Goal: Task Accomplishment & Management: Use online tool/utility

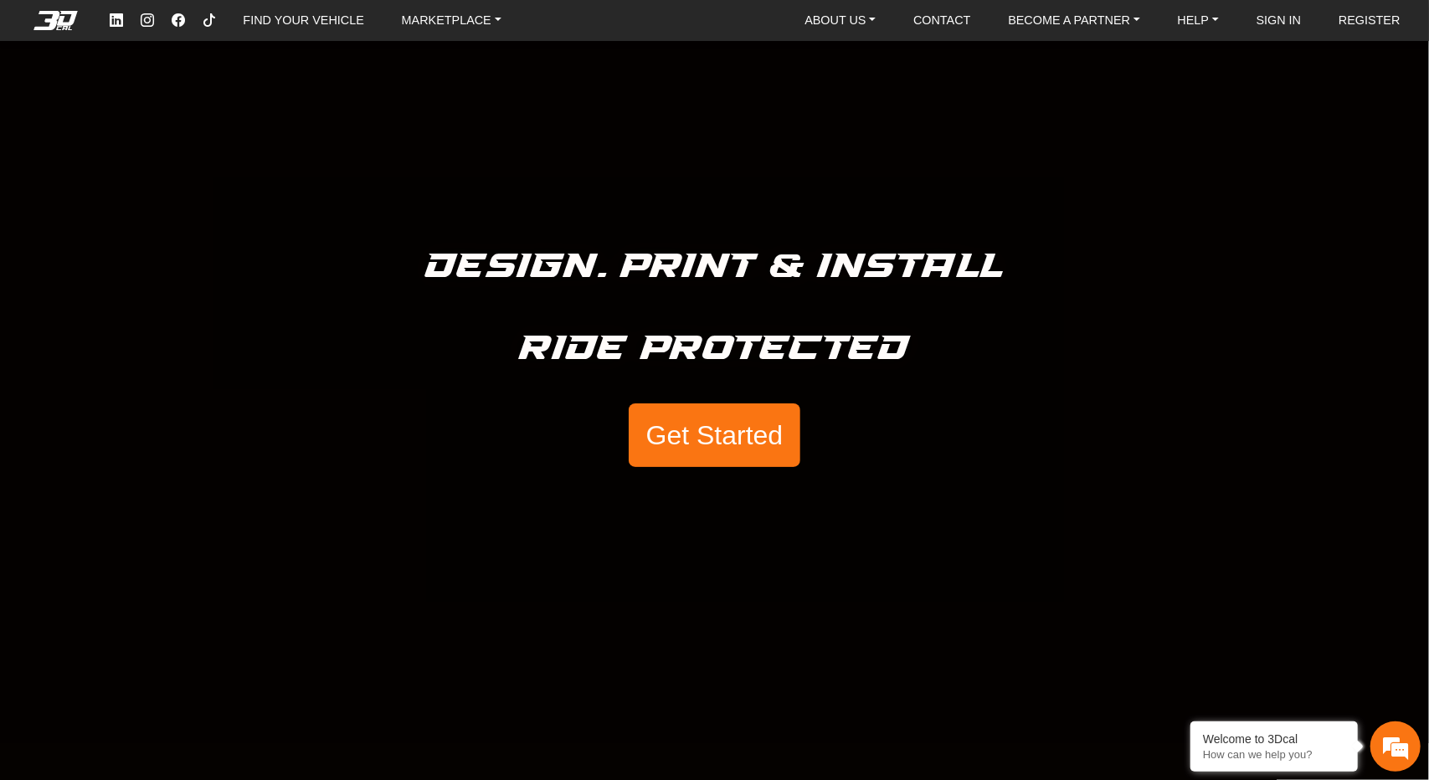
scroll to position [39, 0]
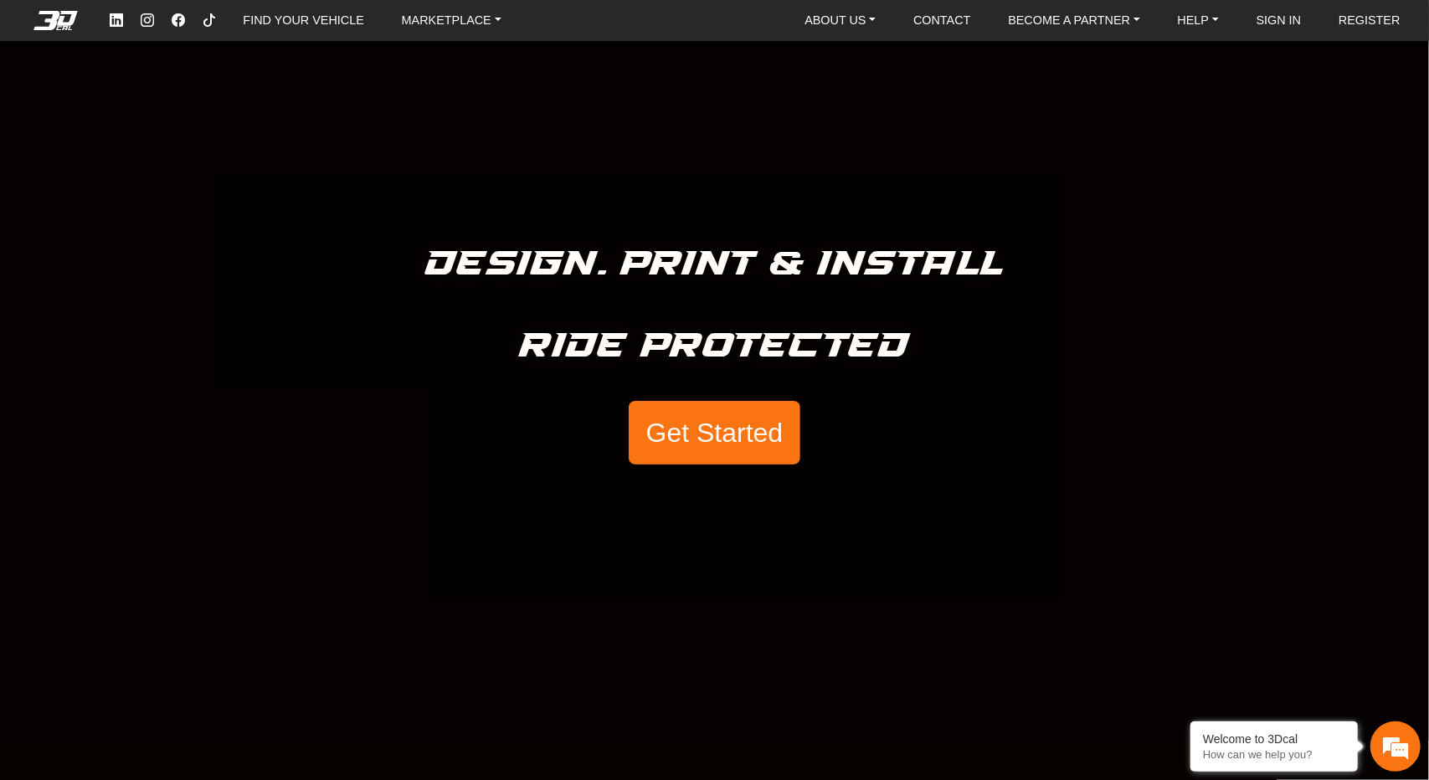
click at [705, 441] on button "Get Started" at bounding box center [714, 433] width 171 height 64
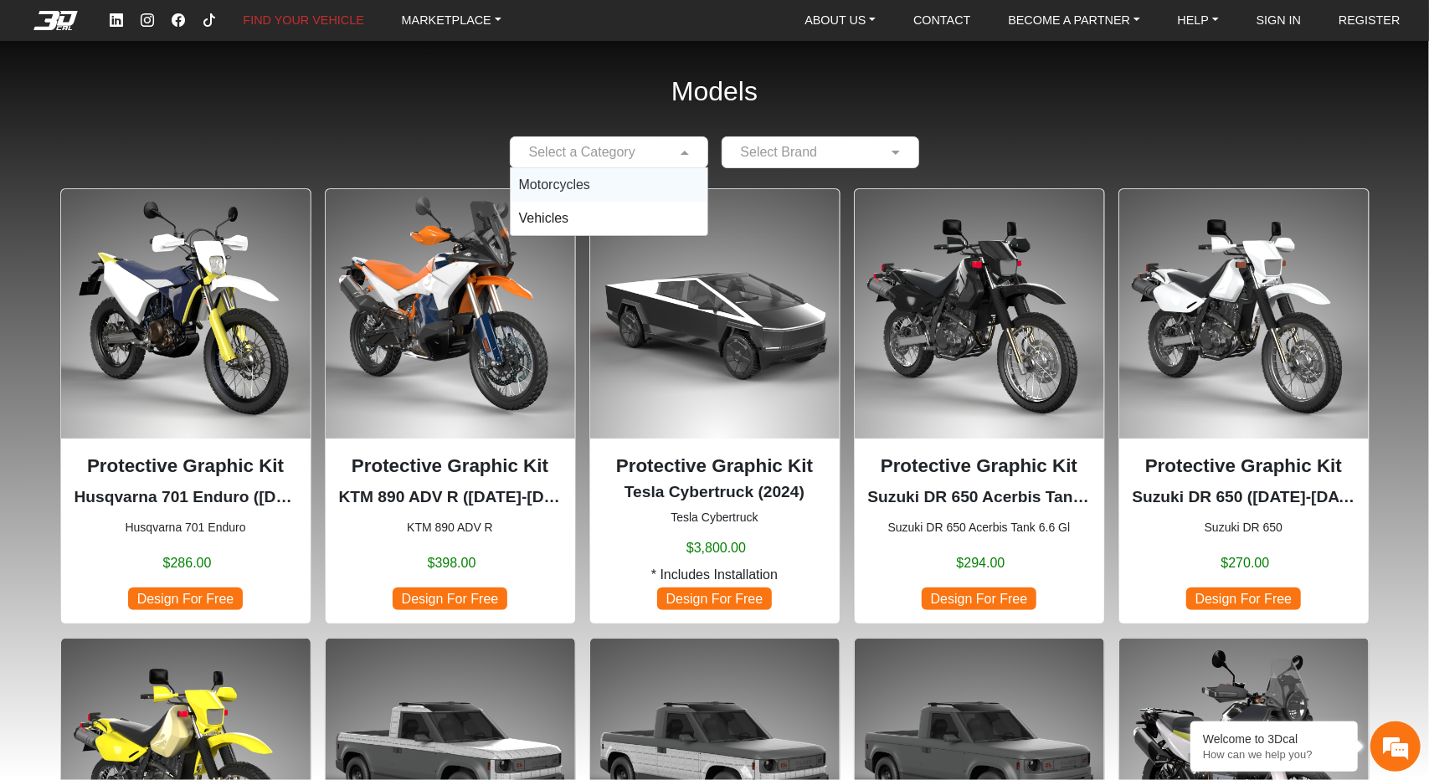
click at [629, 158] on input "text" at bounding box center [592, 152] width 147 height 20
click at [609, 179] on div "Motorcycles" at bounding box center [609, 184] width 197 height 33
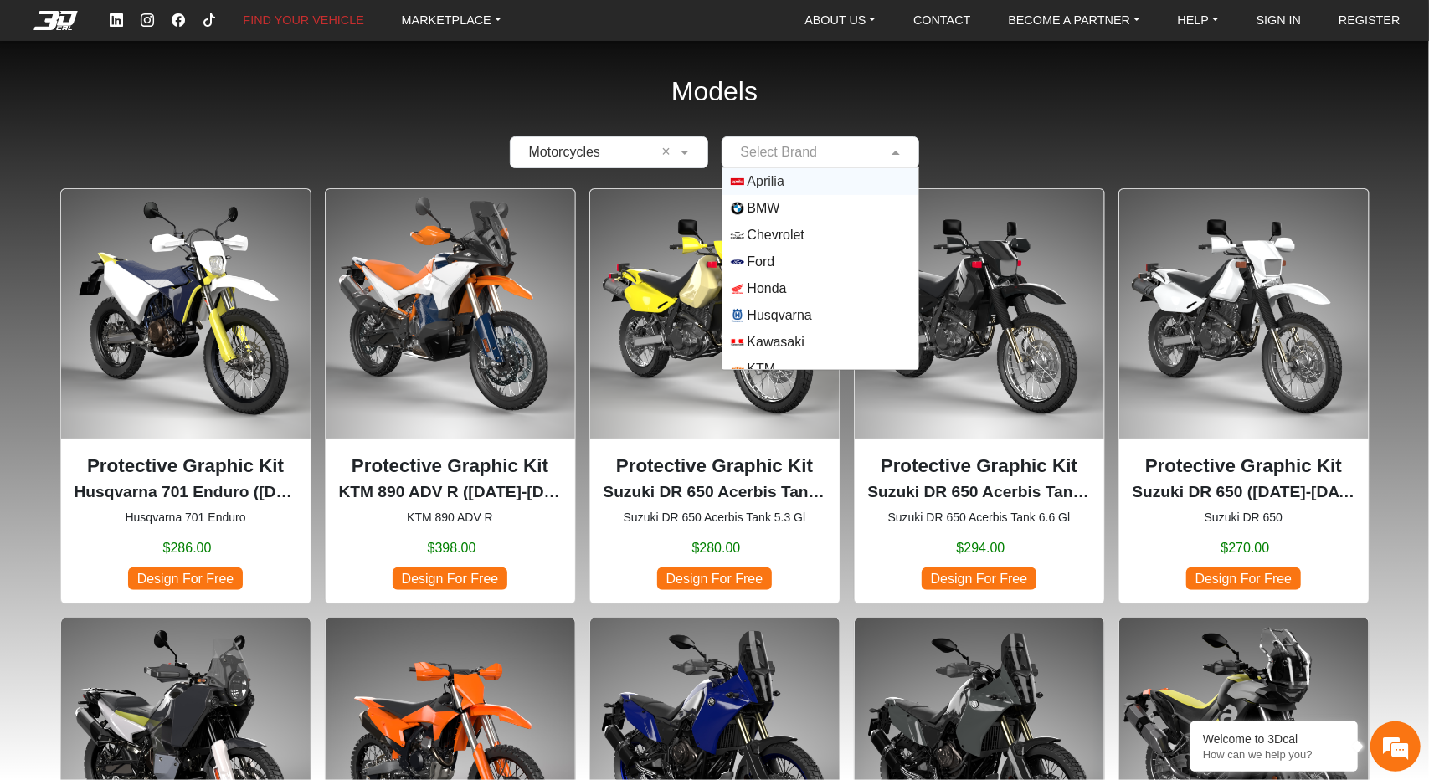
click at [842, 160] on input "text" at bounding box center [804, 152] width 147 height 20
click at [798, 317] on span "Husqvarna" at bounding box center [780, 316] width 64 height 20
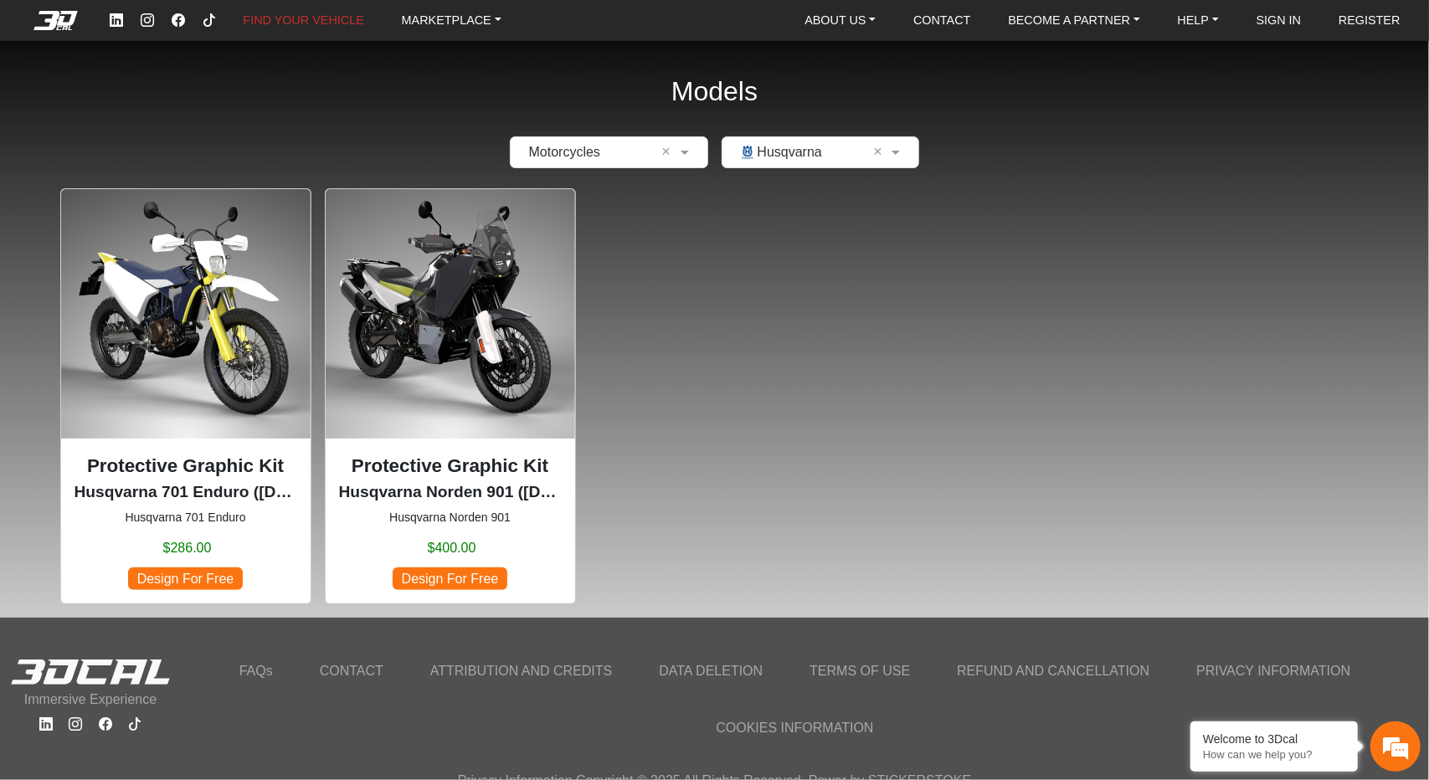
click at [196, 575] on span "Design For Free" at bounding box center [185, 579] width 114 height 23
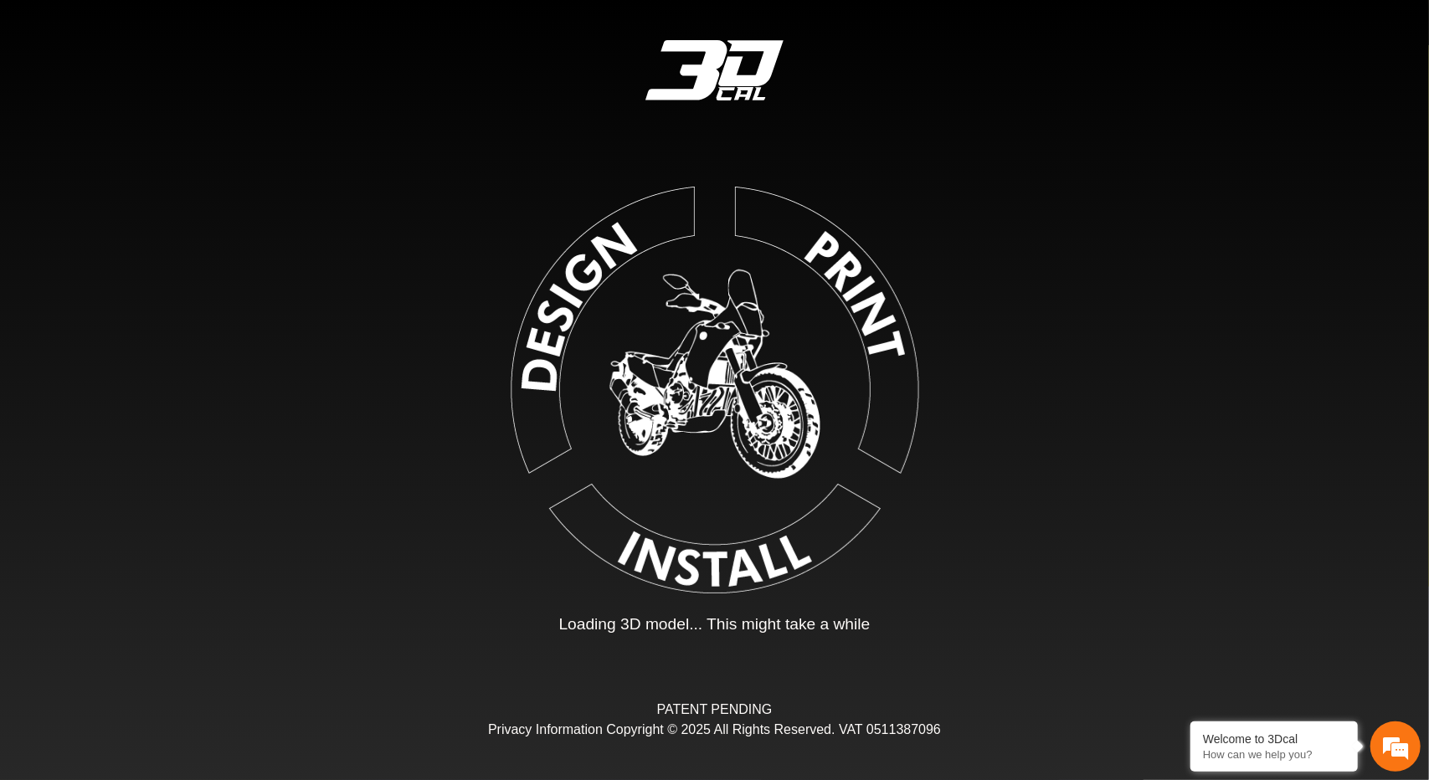
type input "*"
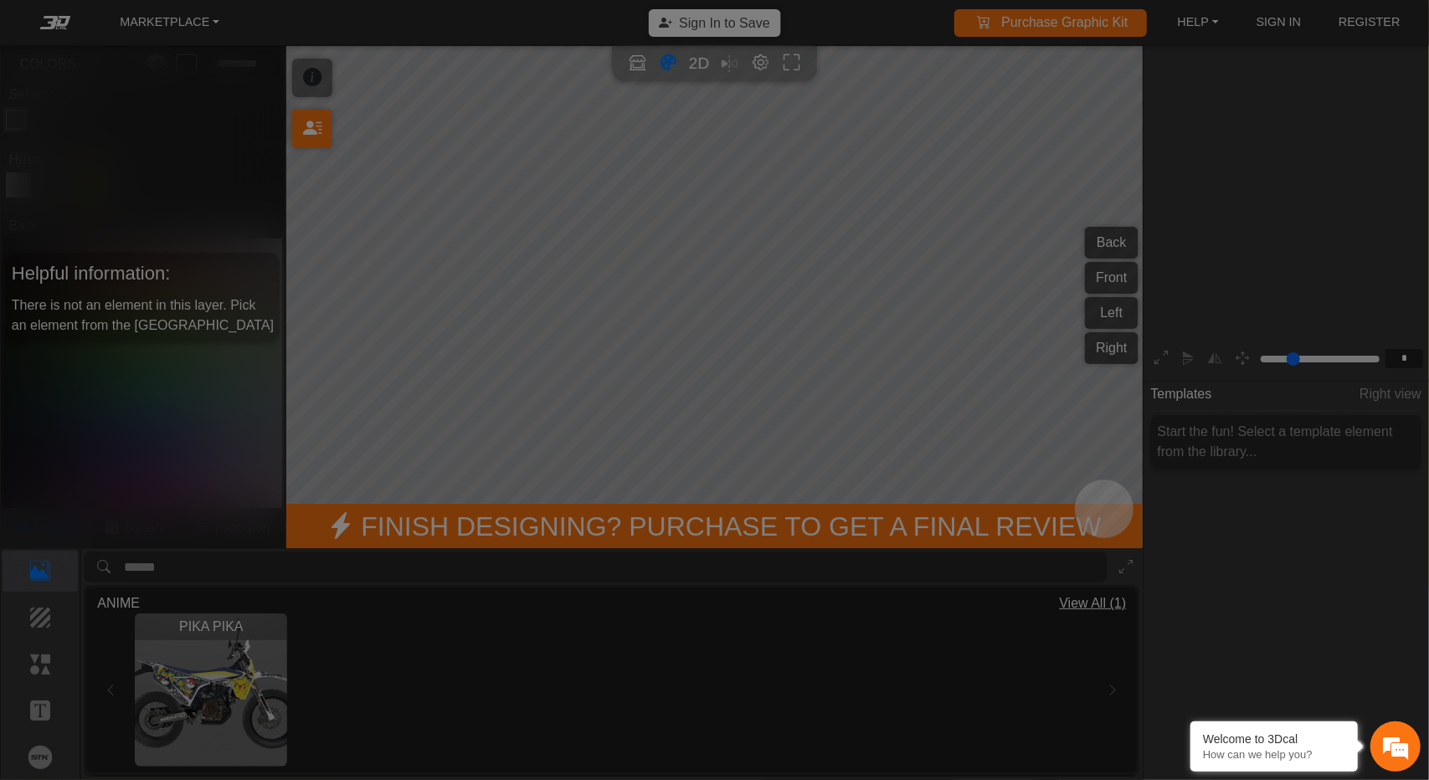
scroll to position [272, 275]
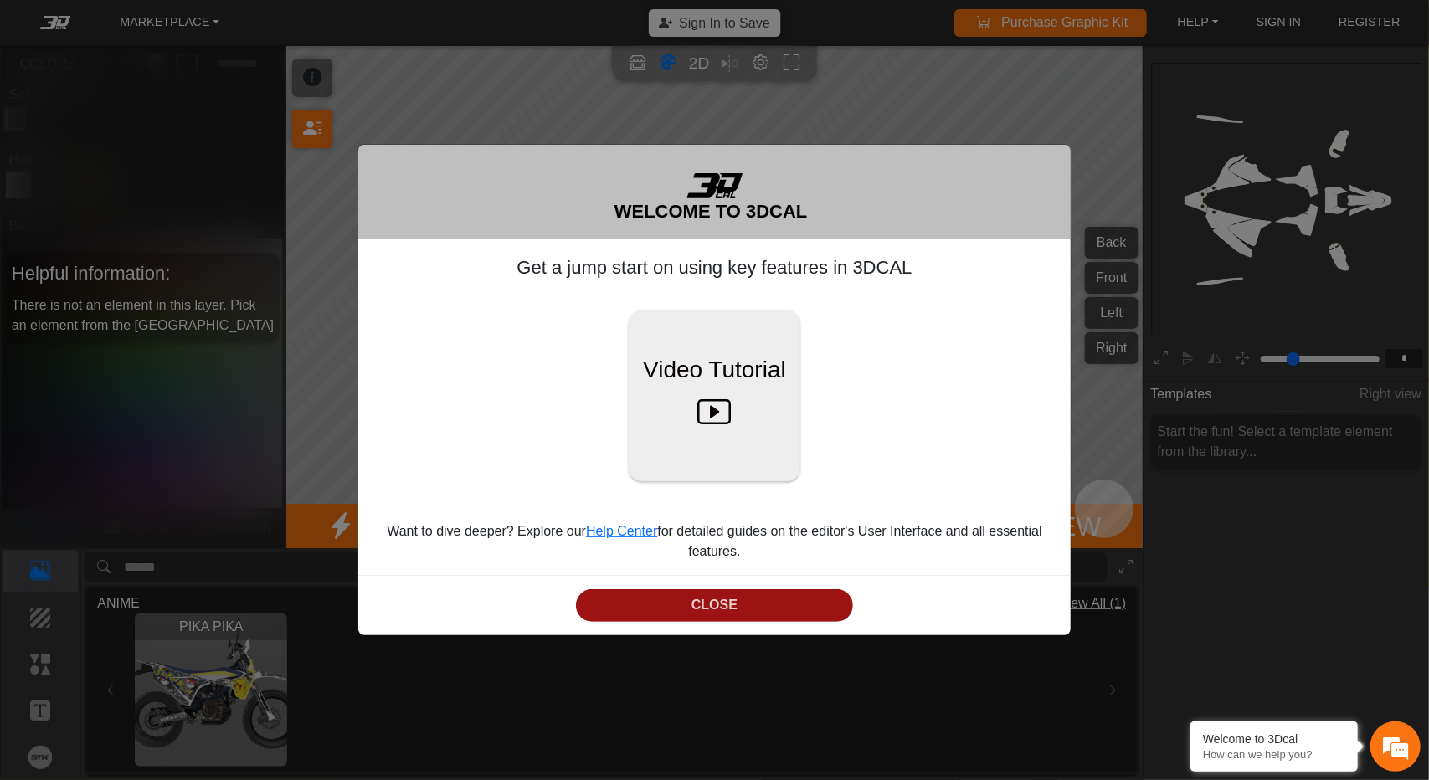
click at [710, 619] on button "CLOSE" at bounding box center [714, 606] width 277 height 33
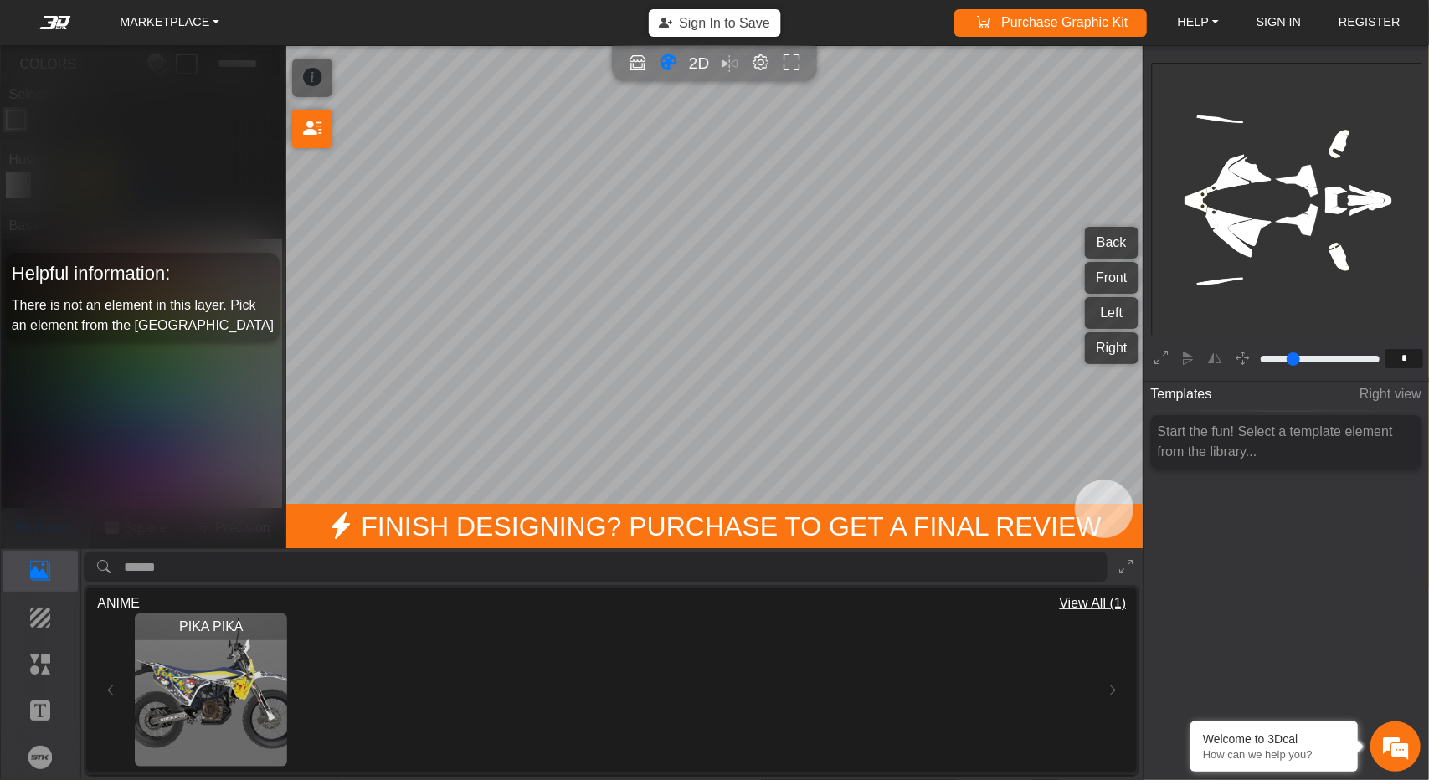
click at [1117, 277] on button "Front" at bounding box center [1111, 278] width 53 height 32
click at [1112, 307] on button "Left" at bounding box center [1111, 313] width 53 height 32
click at [1239, 177] on icon "background_wire_template_bg decal_h701_back decal_h701_front decal_h701_left de…" at bounding box center [1289, 200] width 823 height 823
click at [757, 61] on em "Editor settings" at bounding box center [761, 63] width 18 height 19
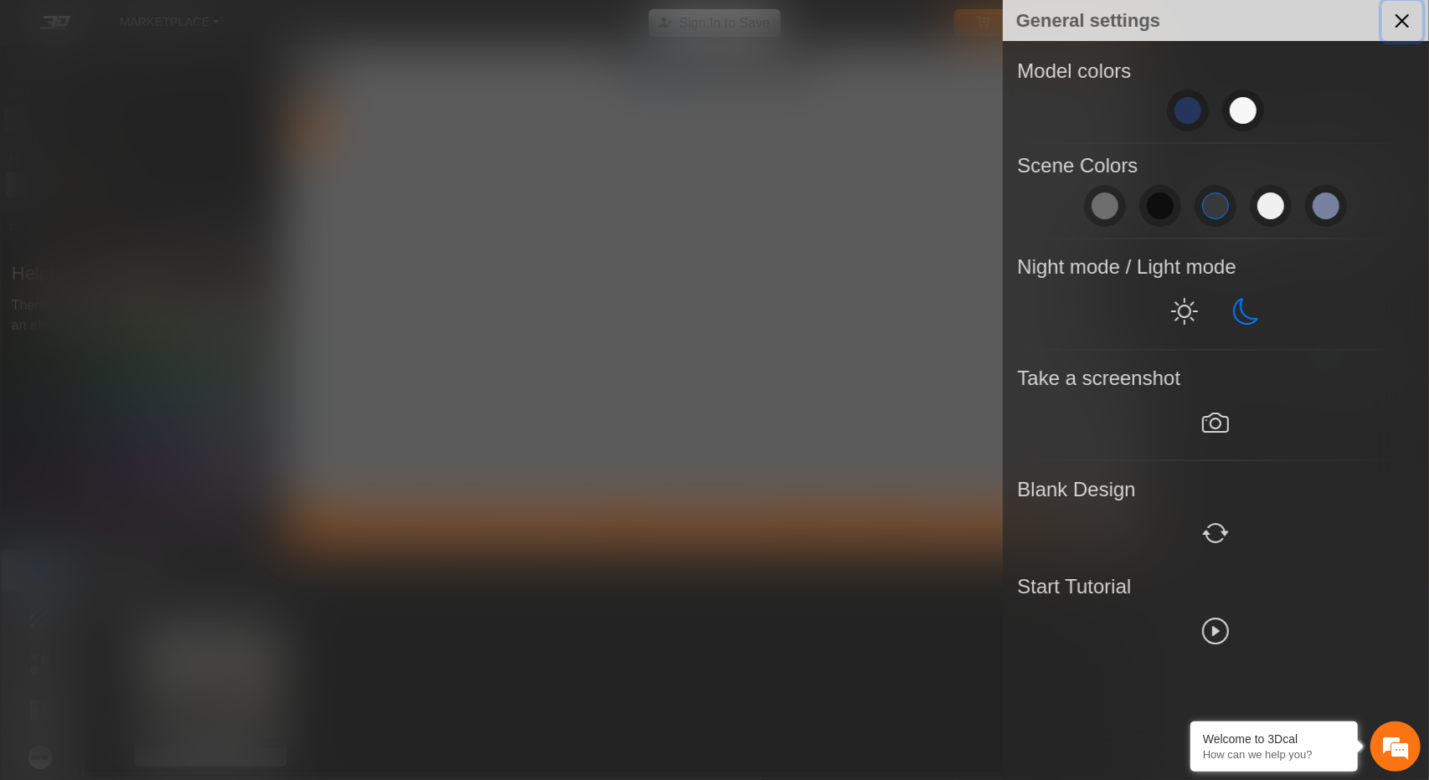
click at [1402, 28] on button "Close" at bounding box center [1403, 21] width 40 height 40
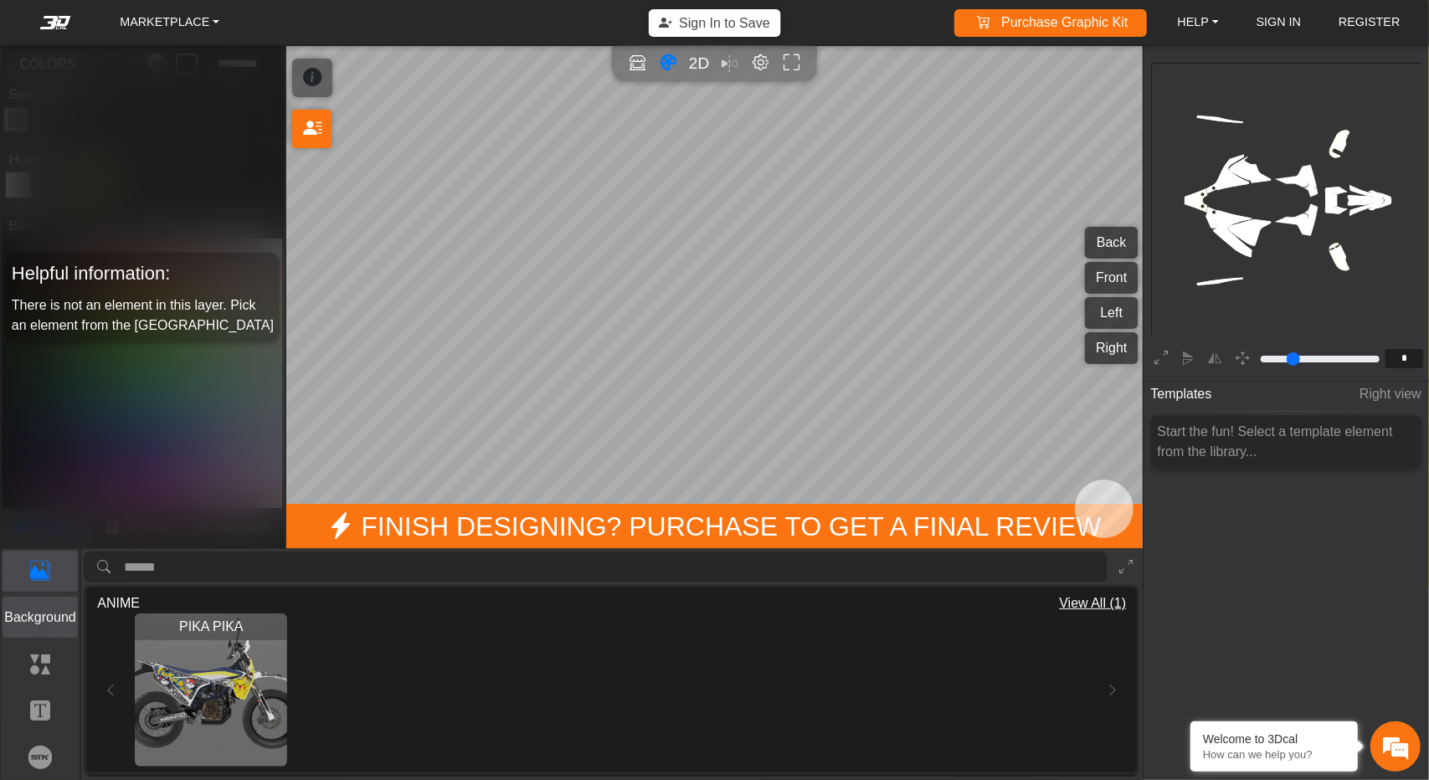
click at [42, 610] on p "Background" at bounding box center [40, 618] width 75 height 20
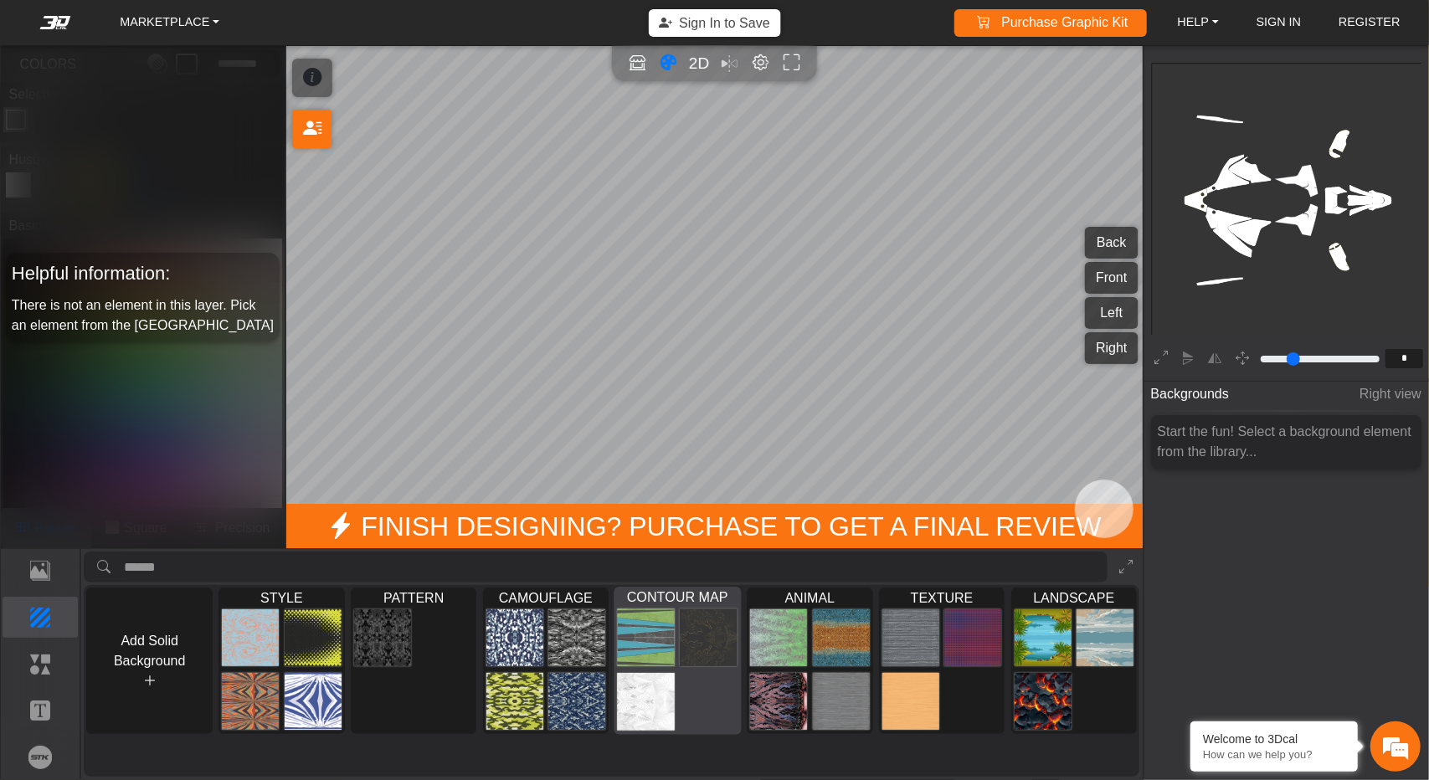
click at [662, 646] on img at bounding box center [647, 638] width 58 height 59
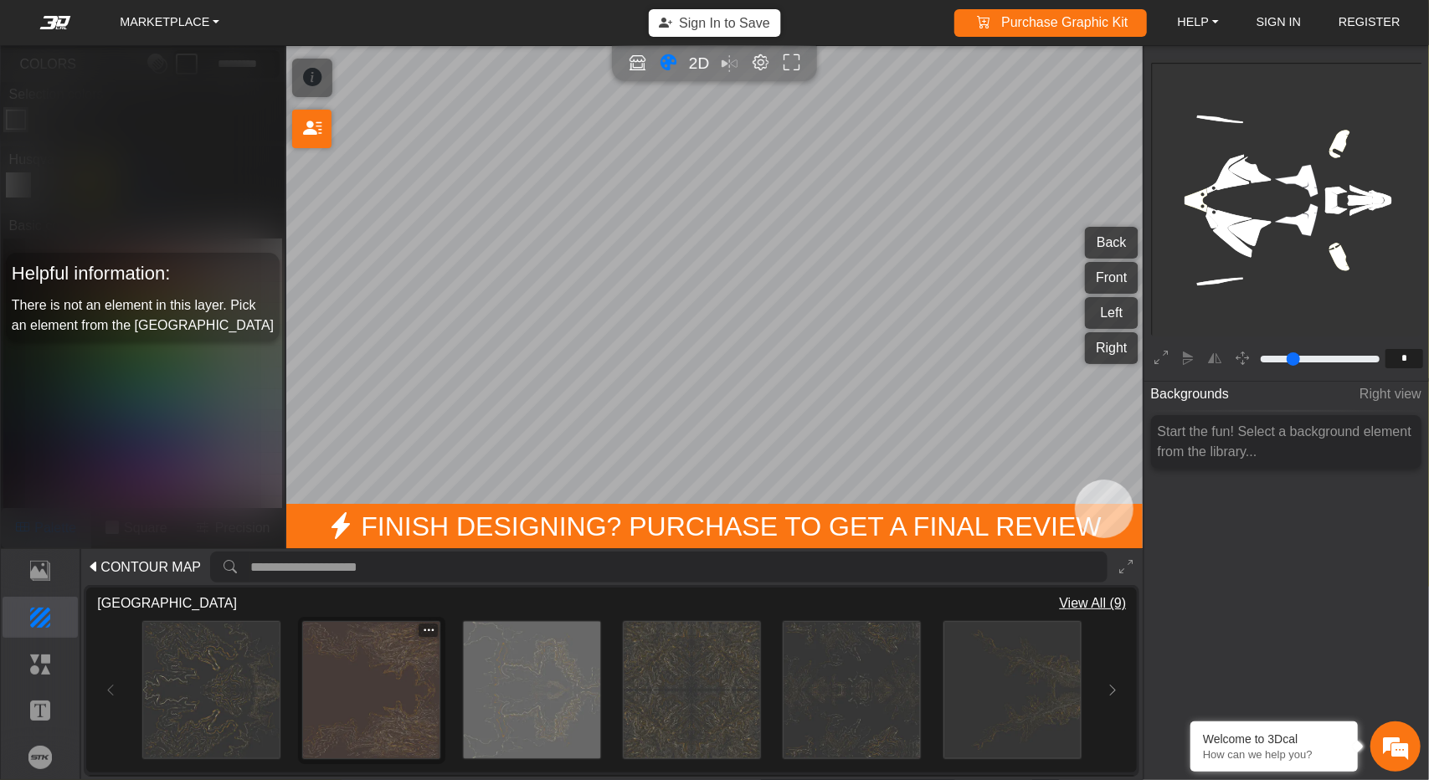
click at [365, 653] on img at bounding box center [371, 690] width 136 height 136
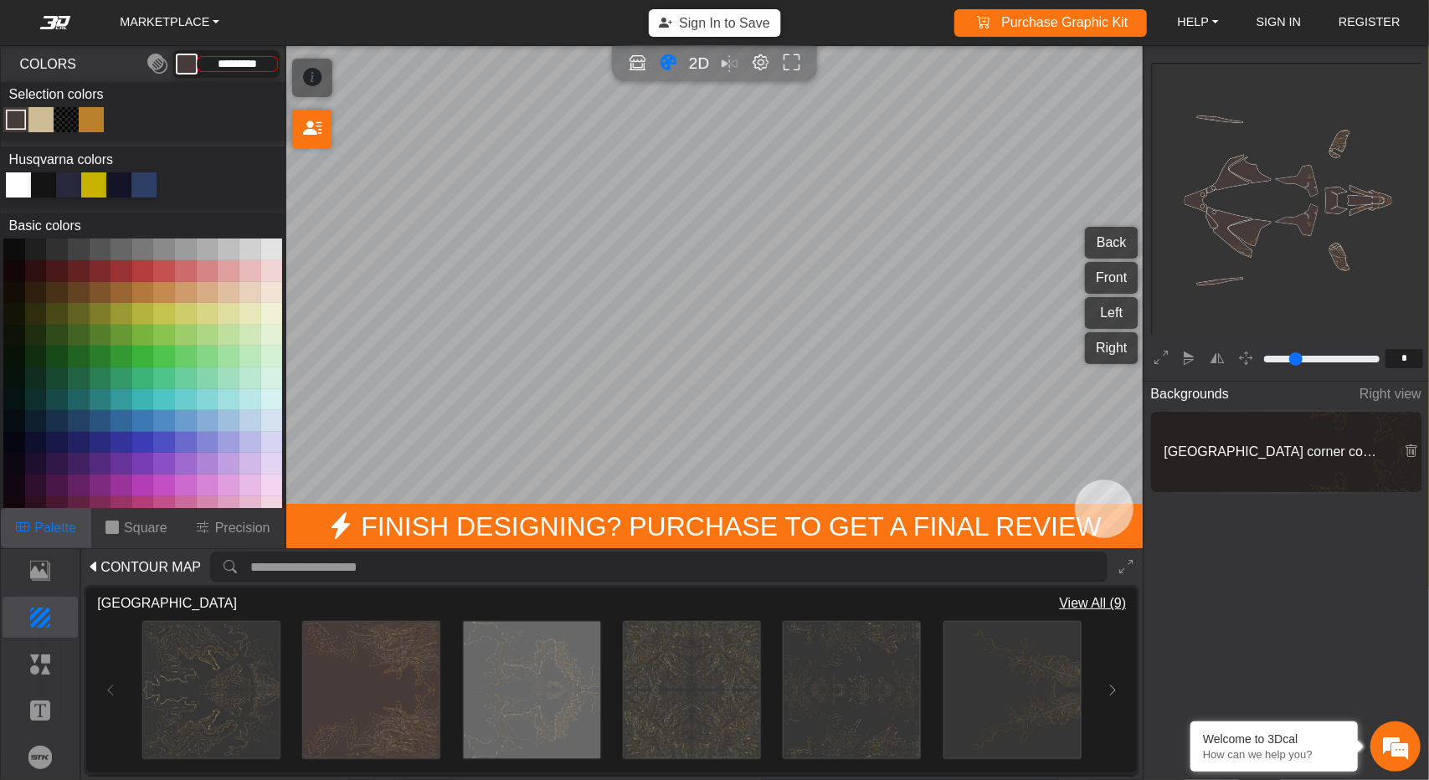
click at [136, 270] on button at bounding box center [143, 271] width 22 height 22
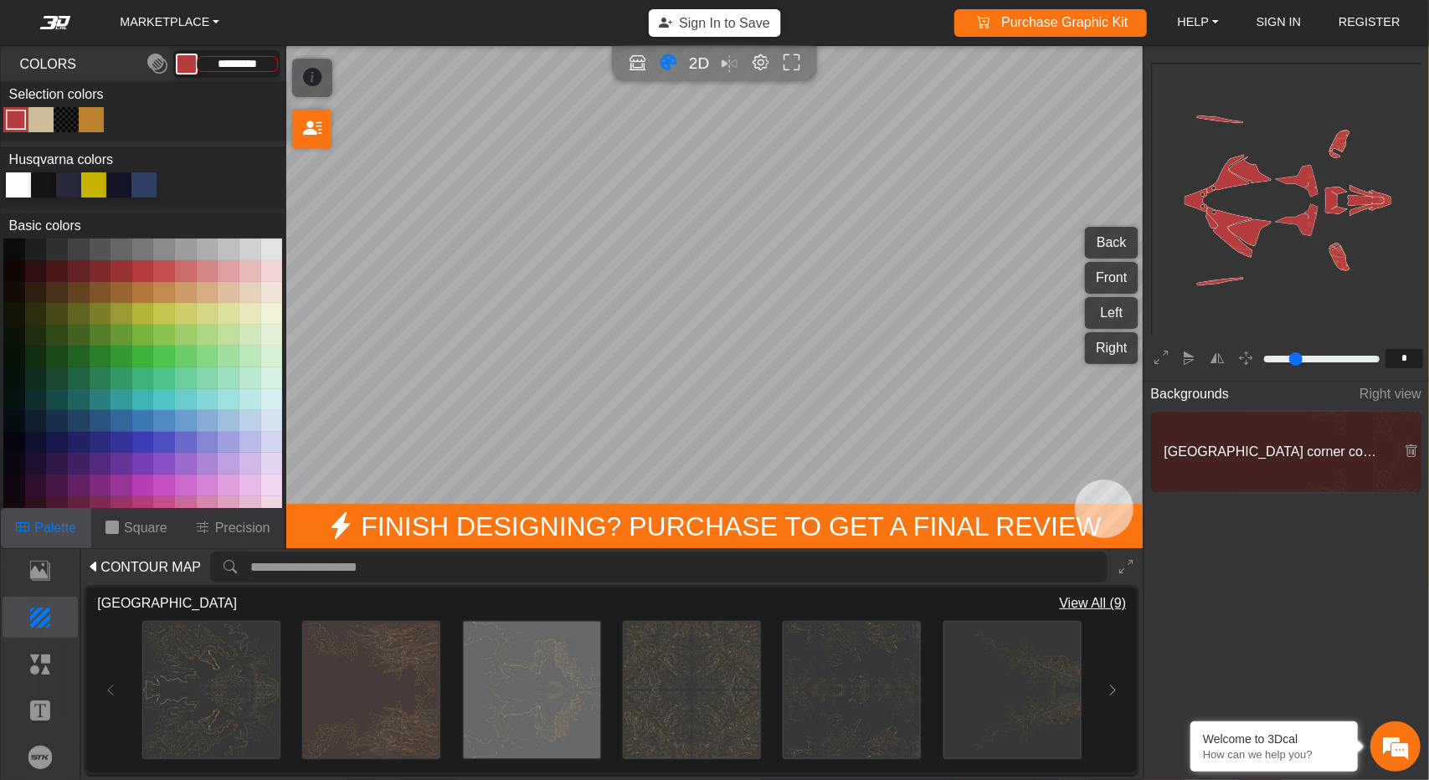
click at [137, 326] on button at bounding box center [143, 336] width 22 height 22
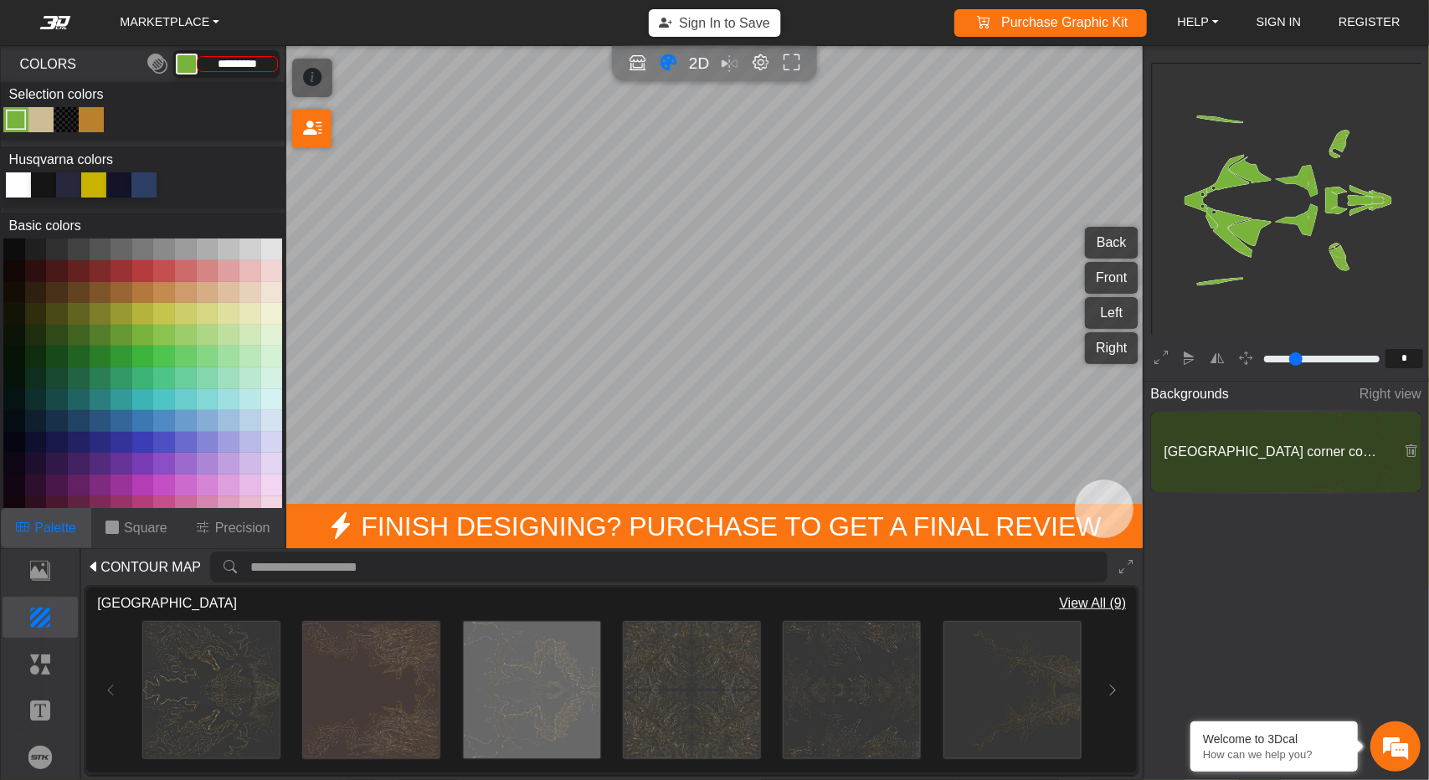
click at [89, 185] on icon at bounding box center [93, 184] width 25 height 25
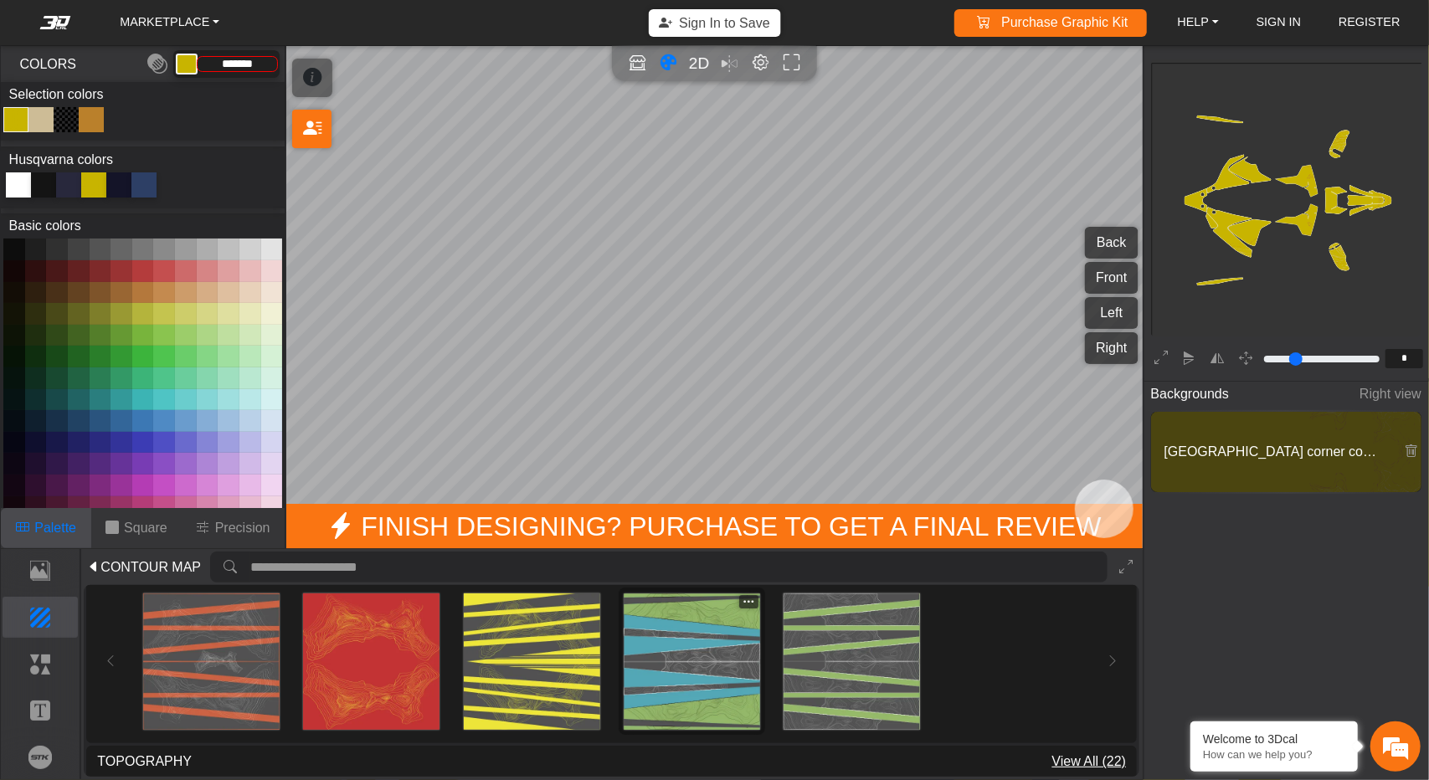
scroll to position [217, 0]
click at [415, 634] on img at bounding box center [371, 661] width 136 height 136
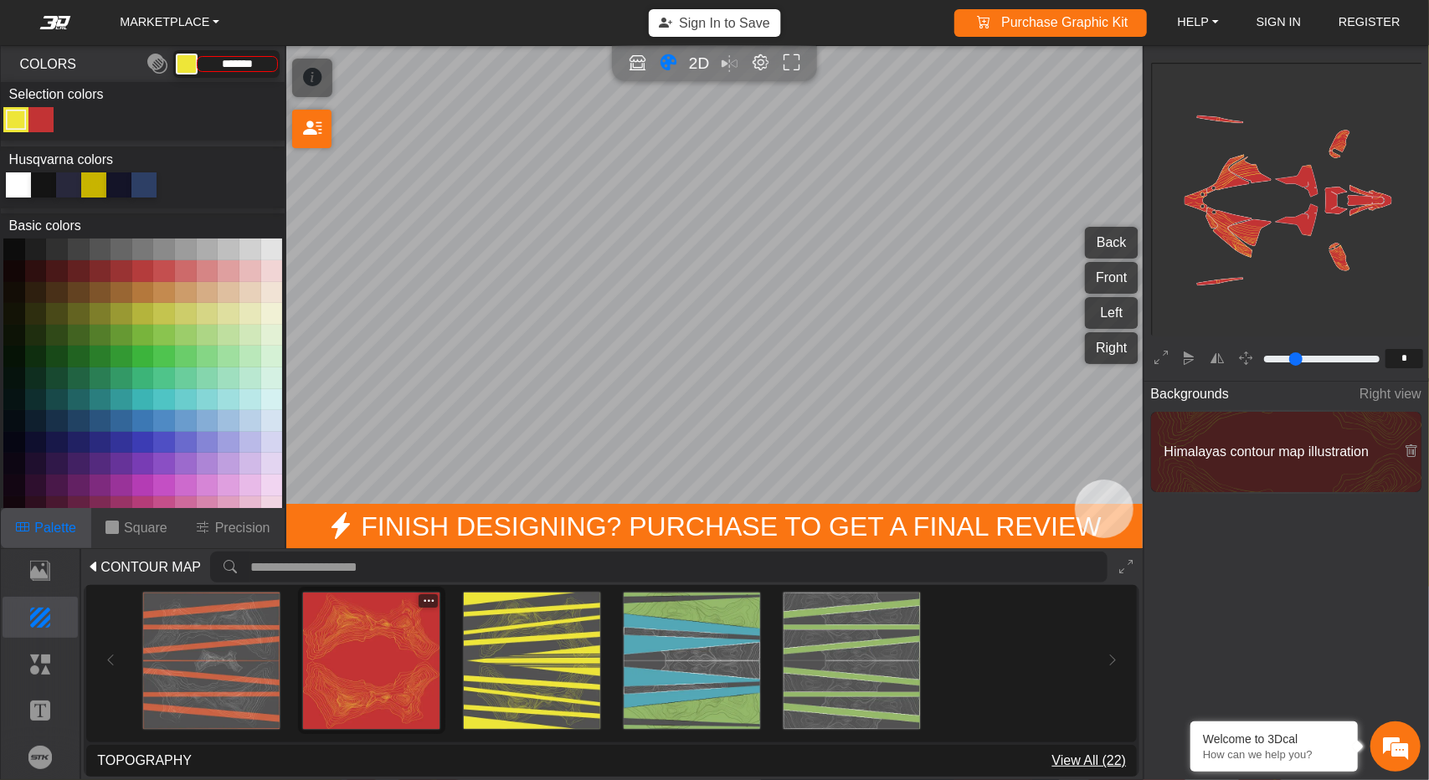
type input "*********"
